Goal: Task Accomplishment & Management: Use online tool/utility

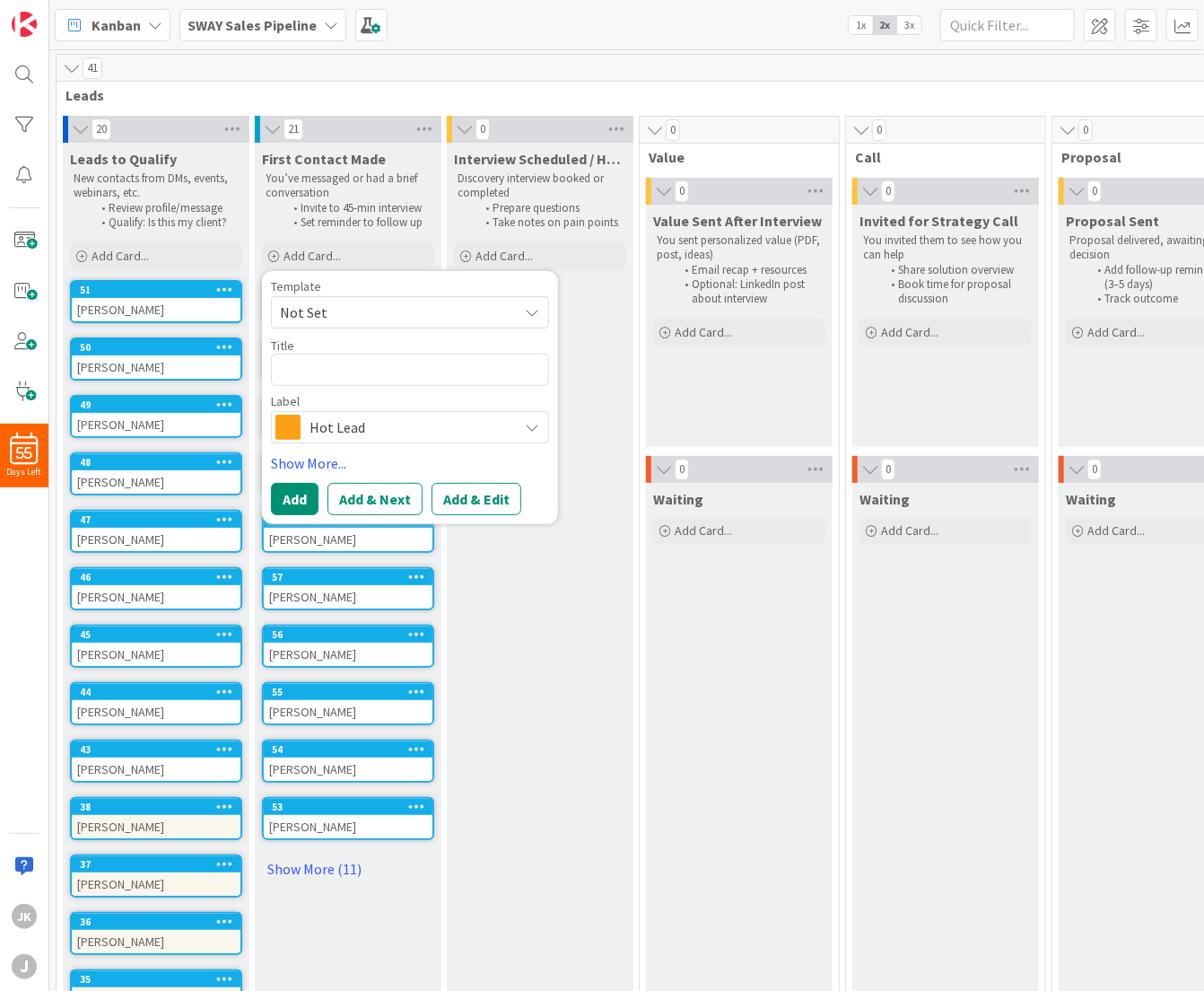
type textarea "C"
type textarea "x"
type textarea "Ch"
type textarea "x"
type textarea "Cha"
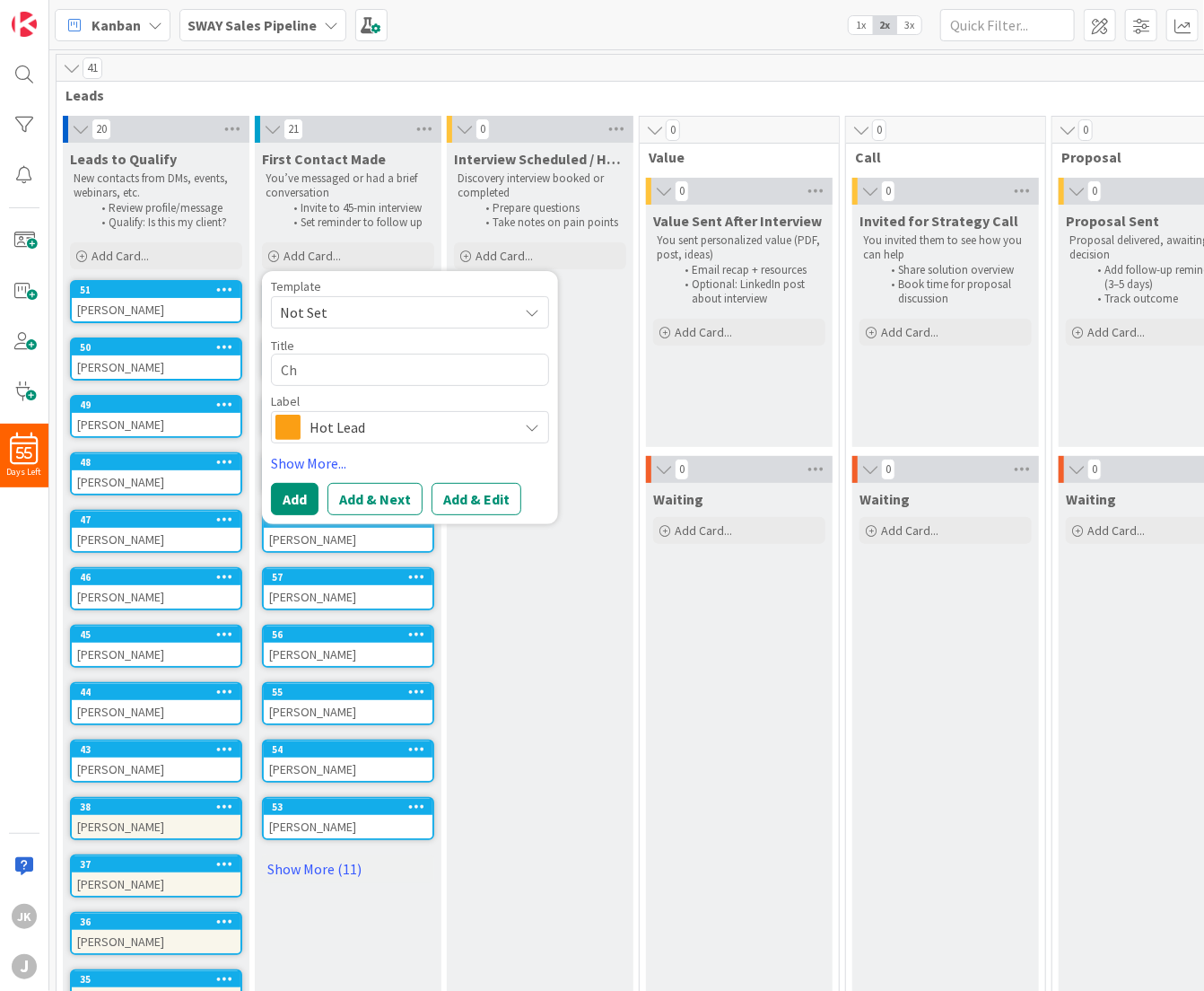
type textarea "x"
type textarea "[PERSON_NAME]"
type textarea "x"
type textarea "[PERSON_NAME]"
type textarea "x"
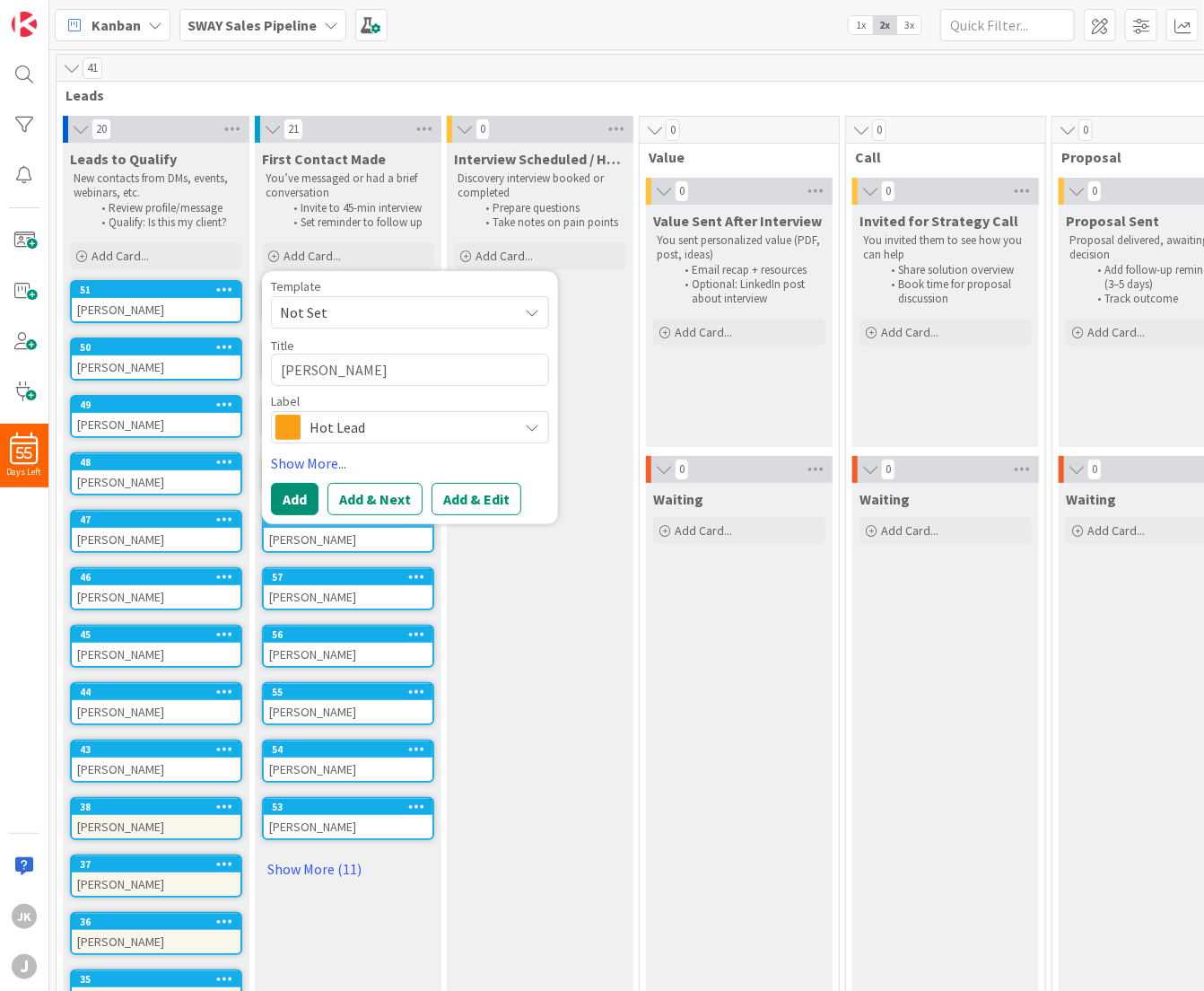
type textarea "[PERSON_NAME]"
type textarea "x"
type textarea "[PERSON_NAME]"
type textarea "x"
type textarea "[PERSON_NAME]"
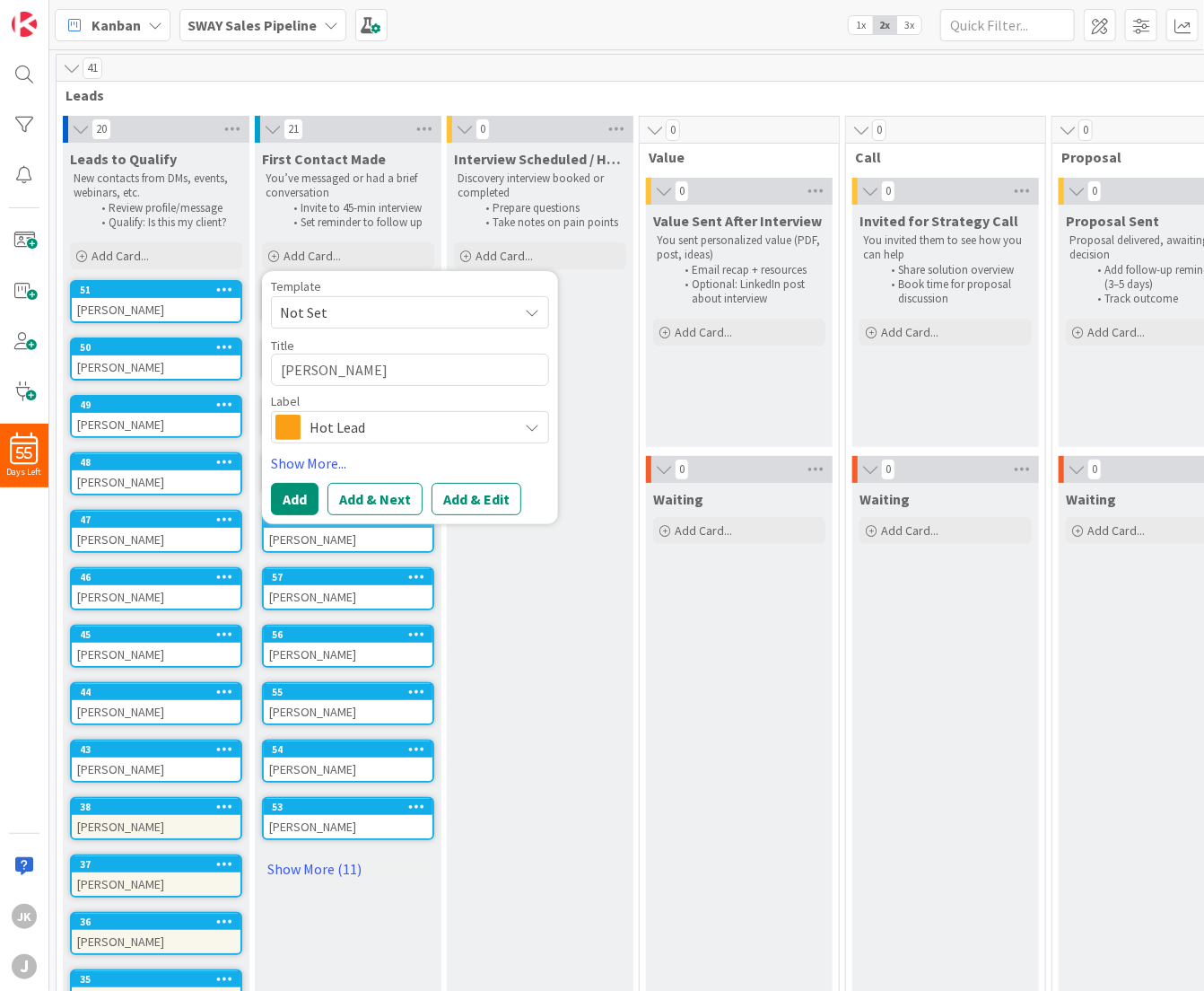
type textarea "x"
type textarea "[PERSON_NAME]"
type textarea "x"
type textarea "[PERSON_NAME]"
type textarea "x"
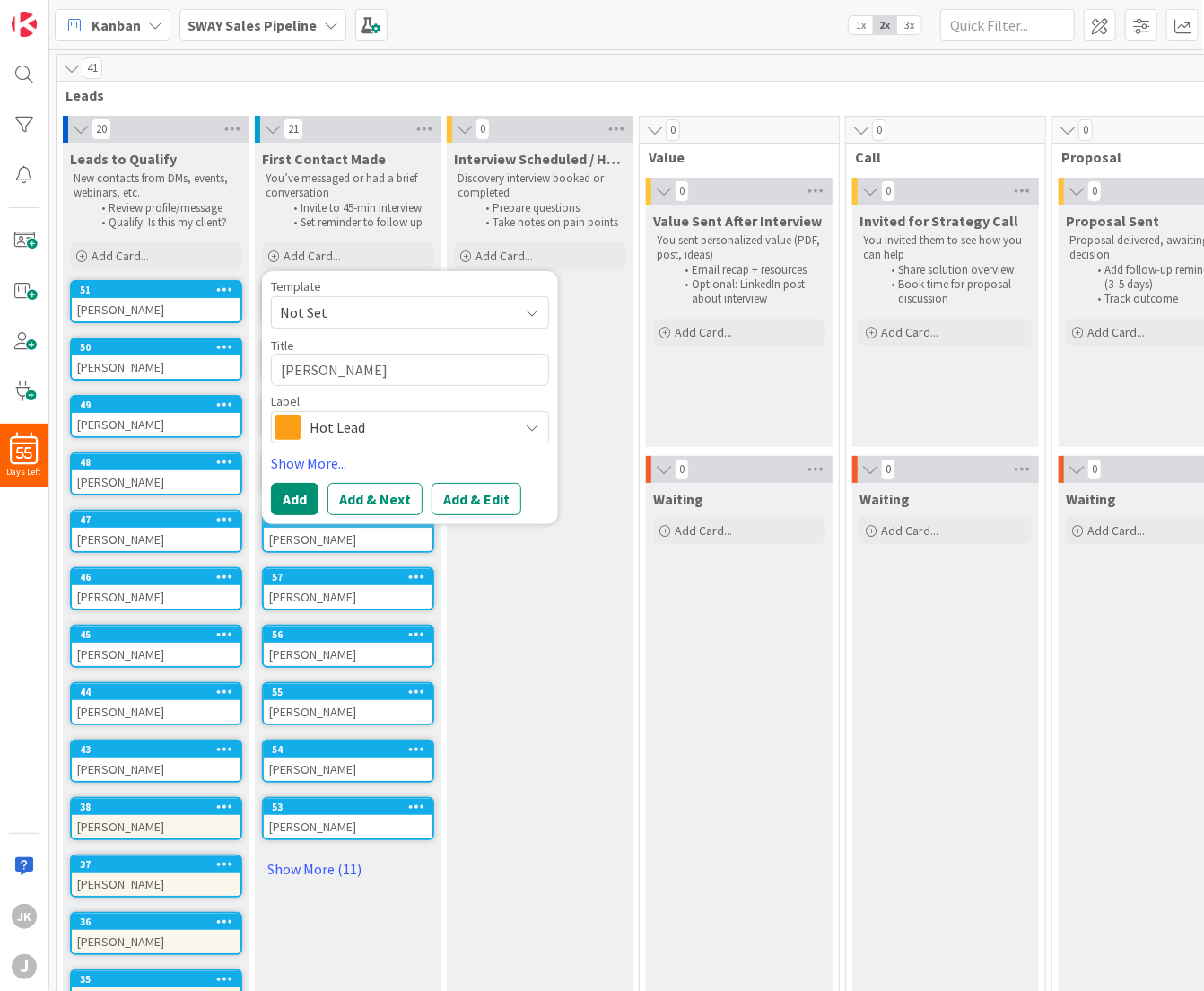
type textarea "[PERSON_NAME]"
click at [407, 424] on span "Hot Lead" at bounding box center [408, 427] width 199 height 25
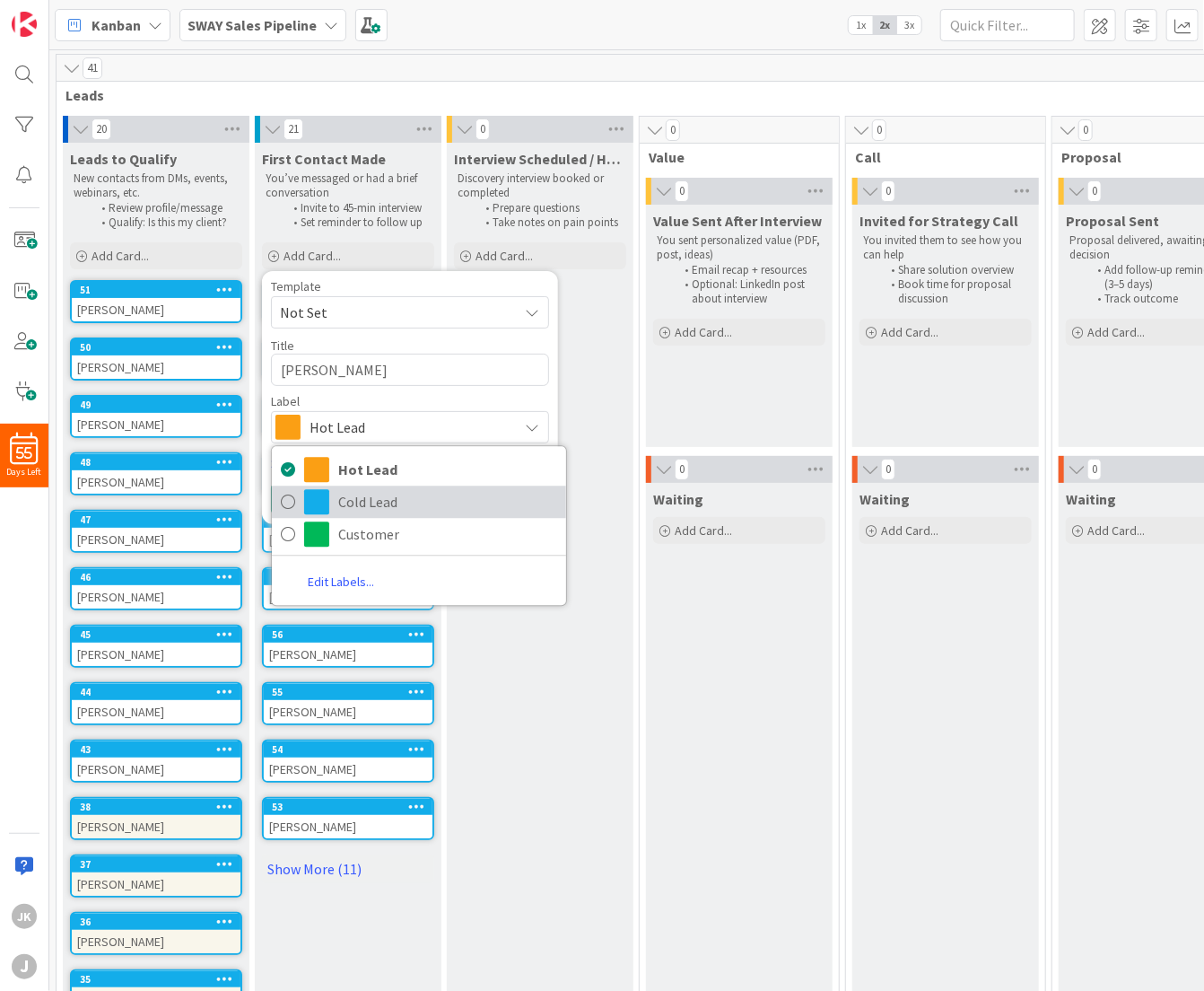
click at [368, 515] on link "Cold Lead" at bounding box center [419, 501] width 294 height 32
type textarea "x"
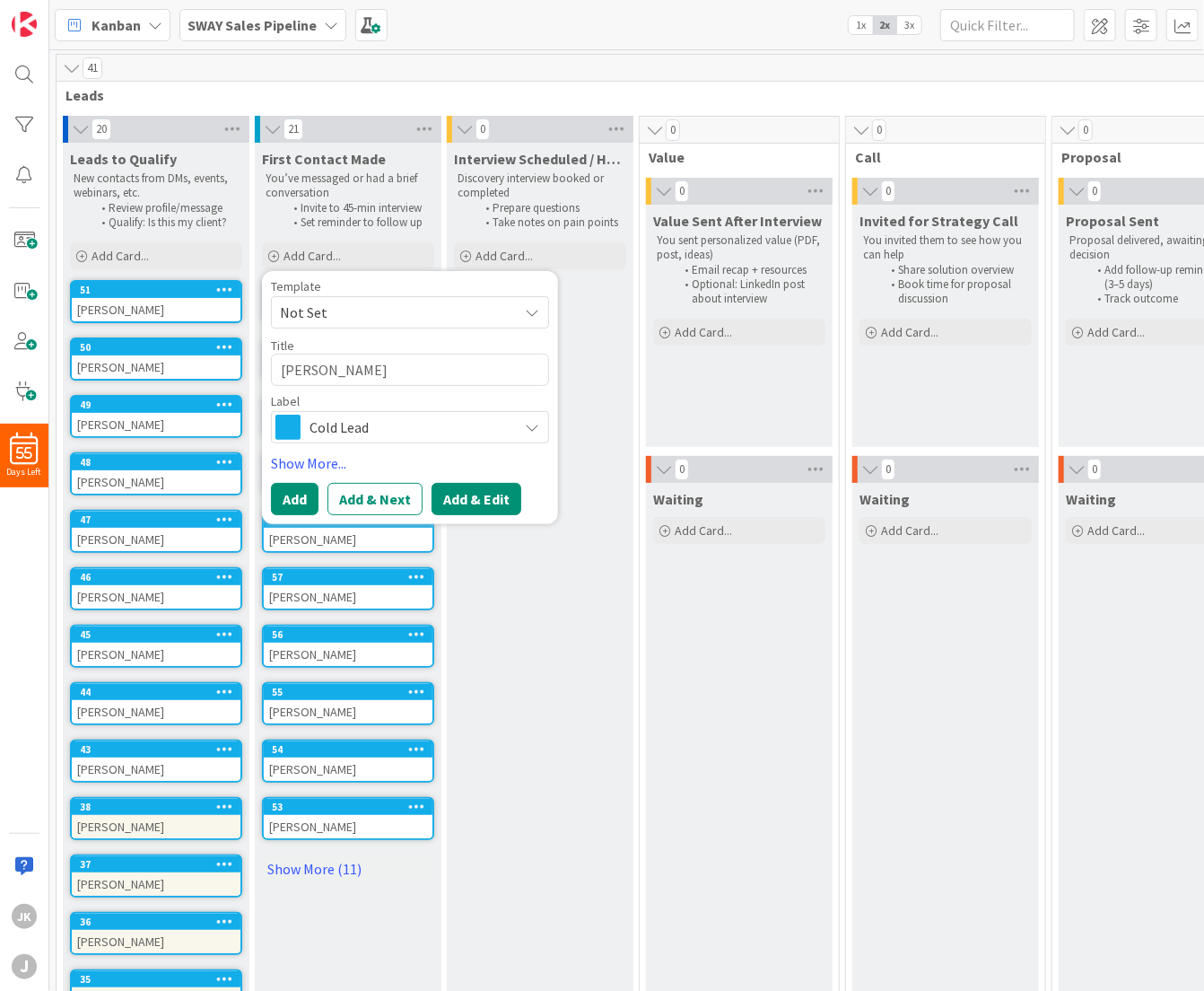
click at [452, 501] on button "Add & Edit" at bounding box center [476, 499] width 90 height 32
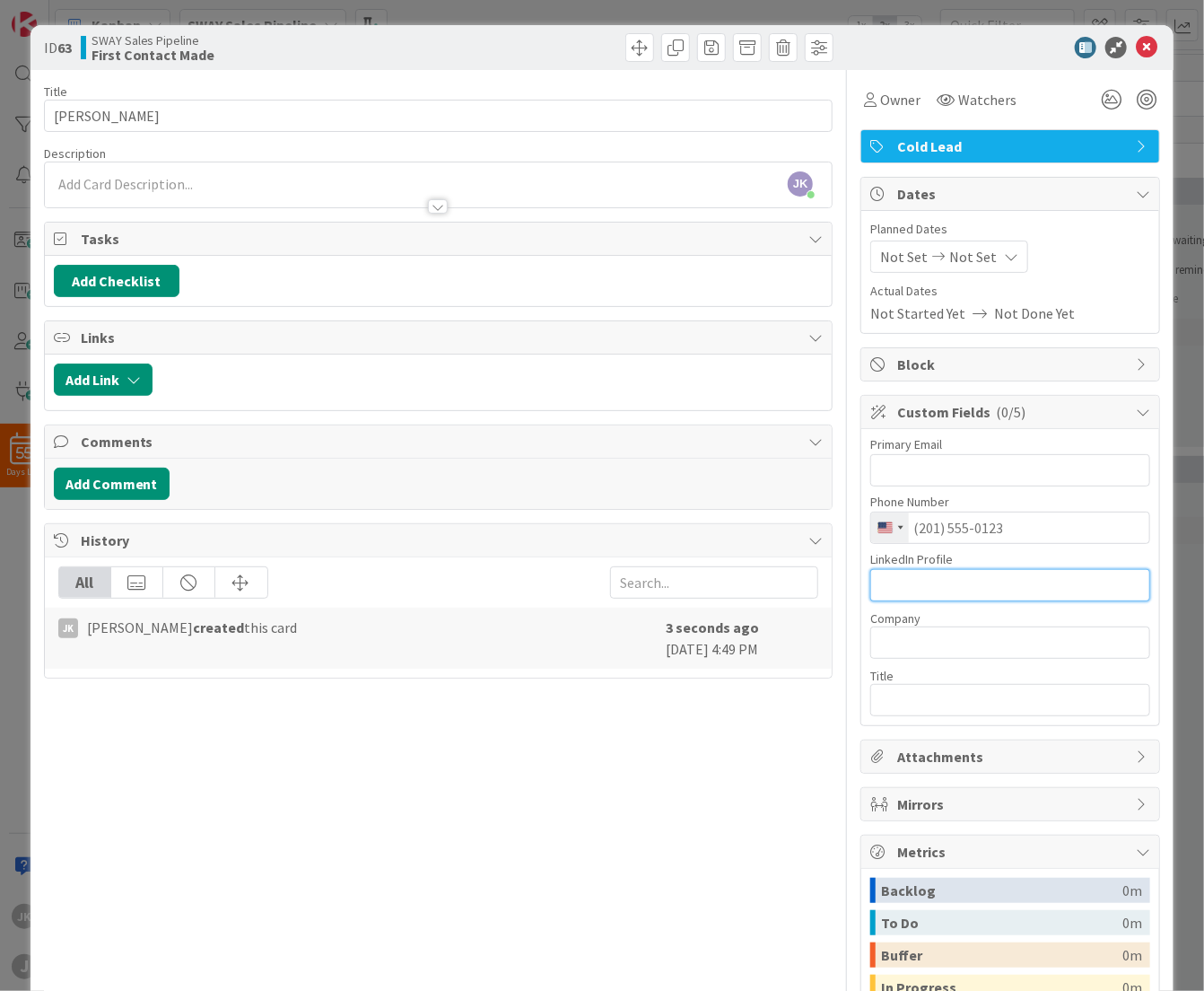
click at [942, 579] on input "text" at bounding box center [1010, 584] width 280 height 32
paste input "[URL][DOMAIN_NAME][PERSON_NAME]"
type input "[URL][DOMAIN_NAME][PERSON_NAME]"
click at [932, 640] on input "text" at bounding box center [1010, 642] width 280 height 32
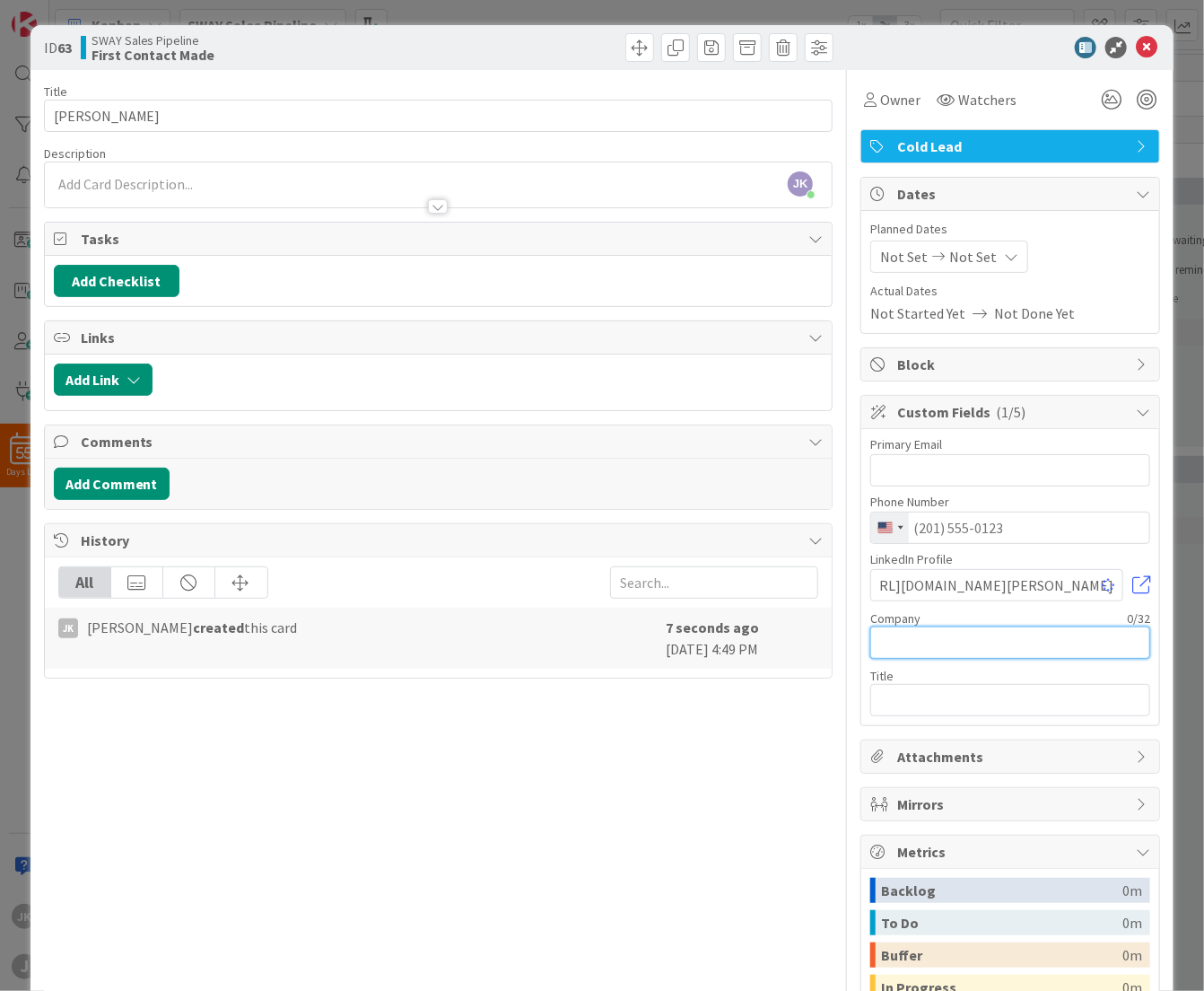
scroll to position [0, 0]
type input "Novus Labs"
click at [934, 703] on input "text" at bounding box center [1010, 699] width 280 height 32
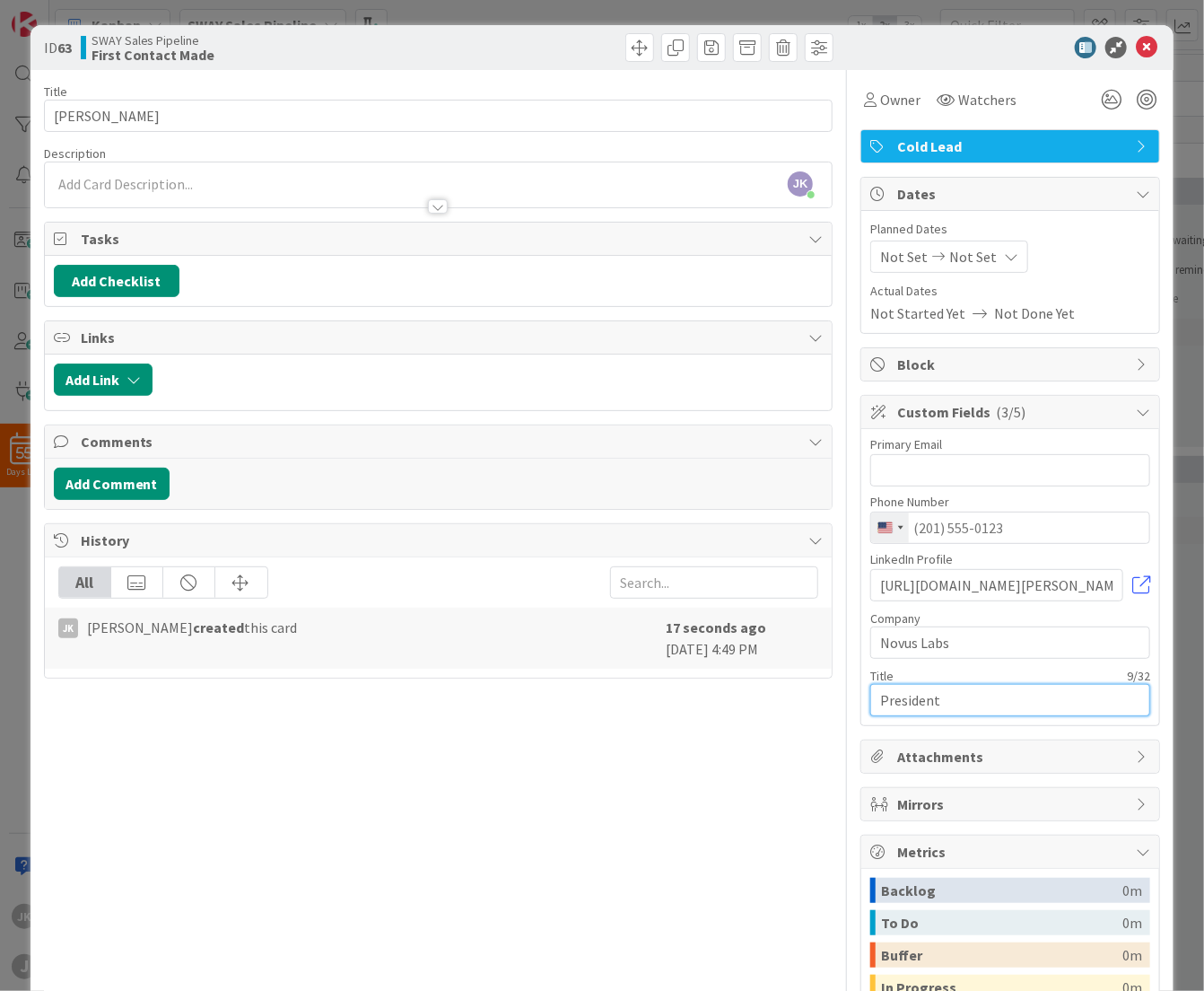
type input "President"
click at [1136, 55] on icon at bounding box center [1146, 47] width 21 height 21
